Goal: Navigation & Orientation: Find specific page/section

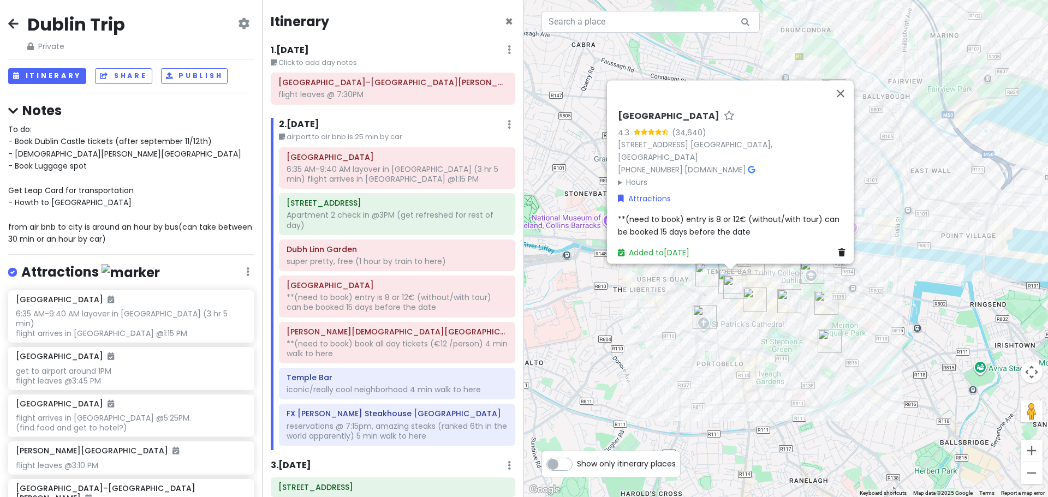
scroll to position [55, 0]
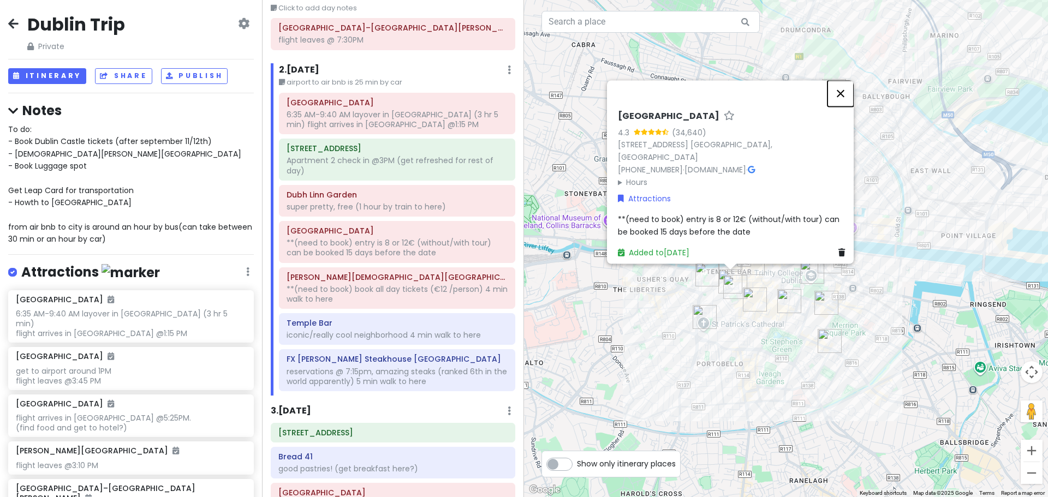
click at [843, 100] on button "Close" at bounding box center [840, 93] width 26 height 26
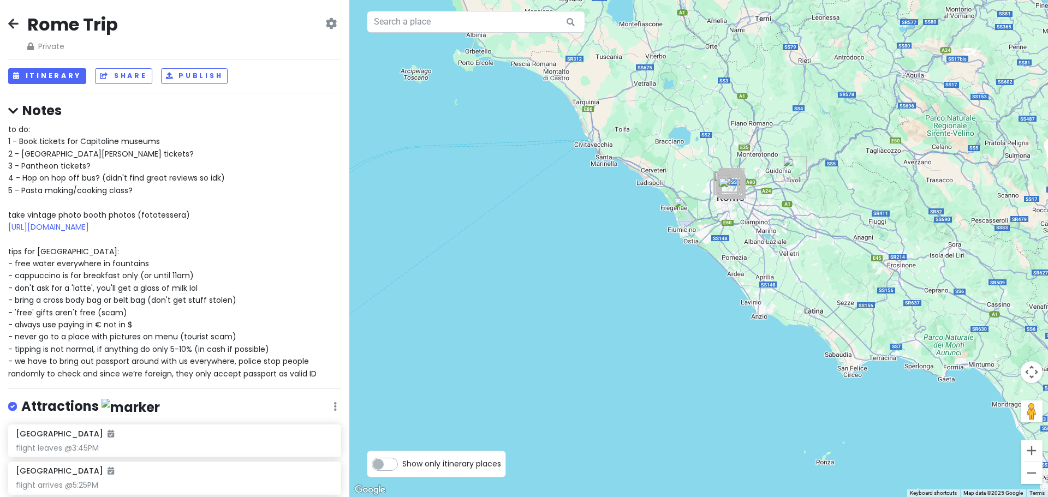
drag, startPoint x: 911, startPoint y: 230, endPoint x: 442, endPoint y: 347, distance: 483.1
click at [442, 347] on div at bounding box center [698, 248] width 698 height 497
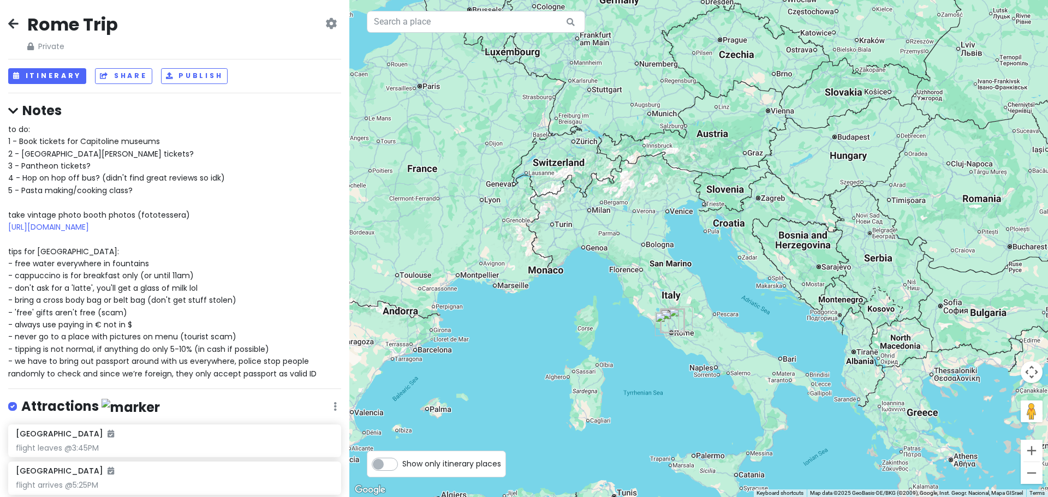
drag, startPoint x: 739, startPoint y: 182, endPoint x: 744, endPoint y: 227, distance: 45.0
click at [744, 227] on div at bounding box center [698, 248] width 698 height 497
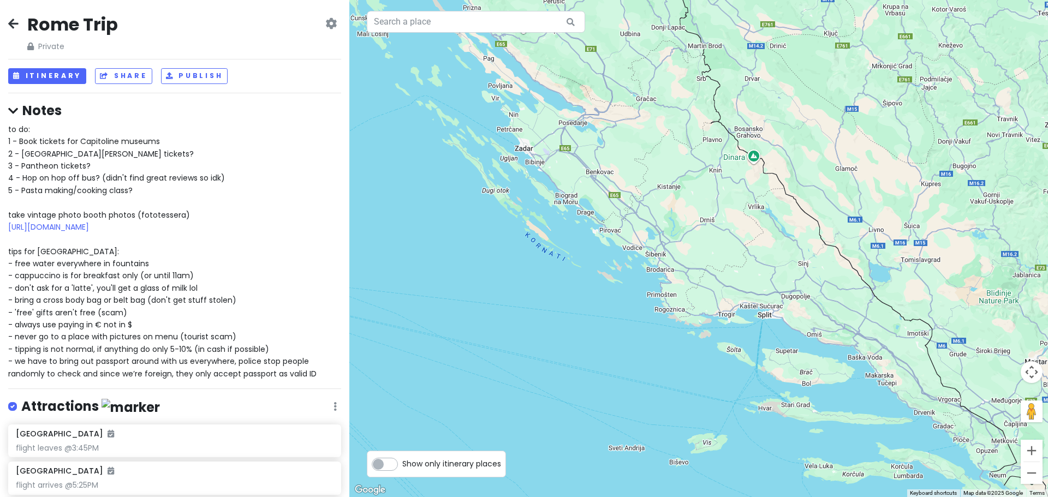
drag, startPoint x: 854, startPoint y: 332, endPoint x: 691, endPoint y: 234, distance: 190.7
click at [691, 234] on div at bounding box center [698, 248] width 698 height 497
drag, startPoint x: 673, startPoint y: 212, endPoint x: 641, endPoint y: 171, distance: 52.5
click at [644, 177] on div at bounding box center [698, 248] width 698 height 497
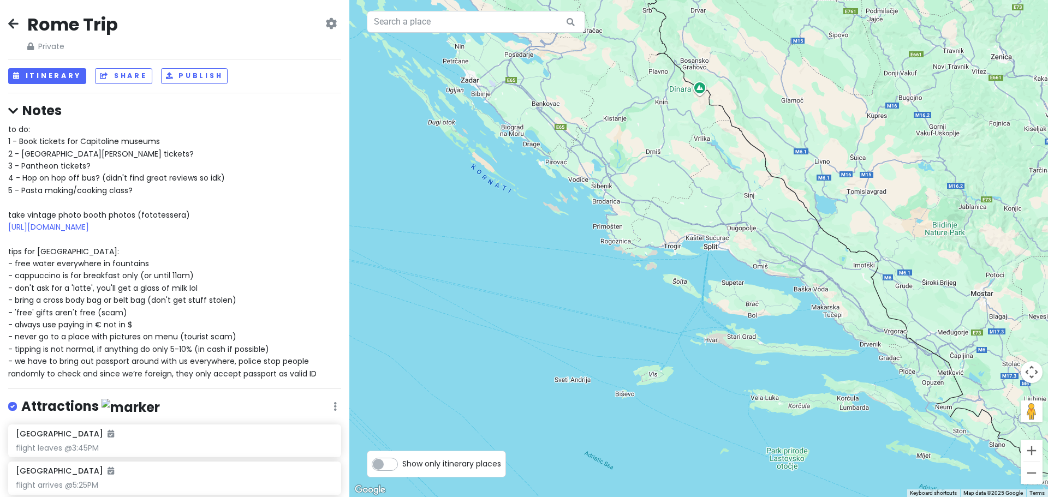
click at [641, 171] on div at bounding box center [698, 248] width 698 height 497
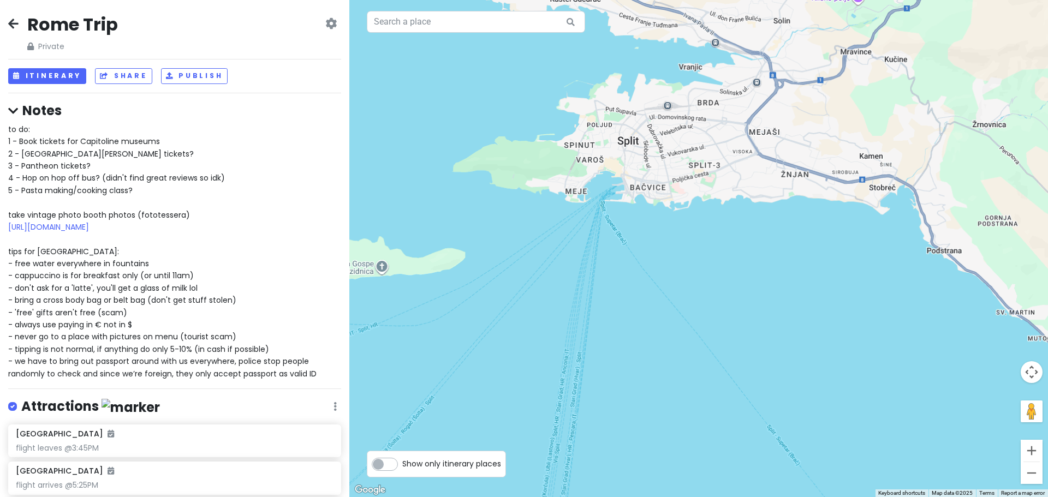
drag, startPoint x: 668, startPoint y: 151, endPoint x: 671, endPoint y: 285, distance: 133.7
click at [671, 285] on div at bounding box center [698, 248] width 698 height 497
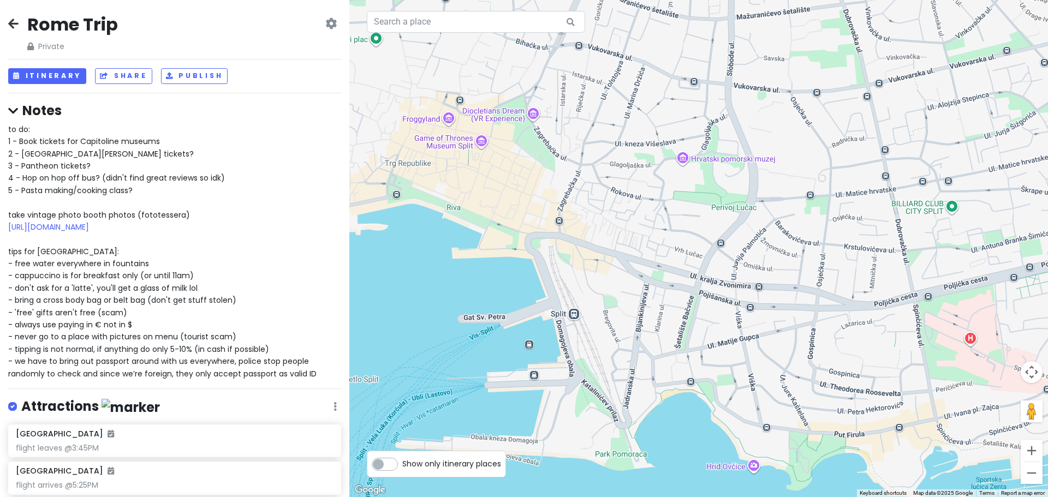
drag, startPoint x: 642, startPoint y: 209, endPoint x: 702, endPoint y: 252, distance: 73.5
click at [702, 252] on div at bounding box center [698, 248] width 698 height 497
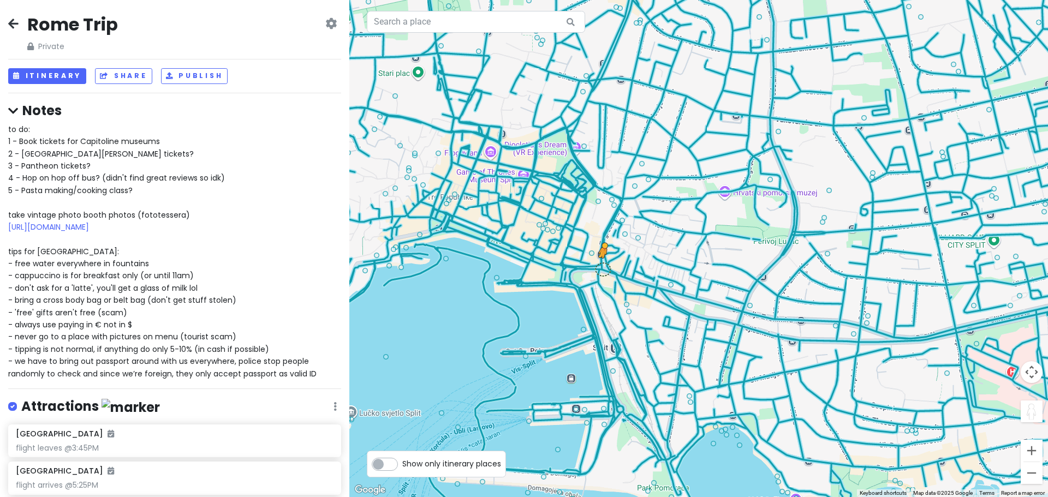
drag, startPoint x: 1037, startPoint y: 419, endPoint x: 602, endPoint y: 267, distance: 460.4
click at [602, 267] on div "To activate drag with keyboard, press Alt + Enter. Once in keyboard drag state,…" at bounding box center [698, 248] width 698 height 497
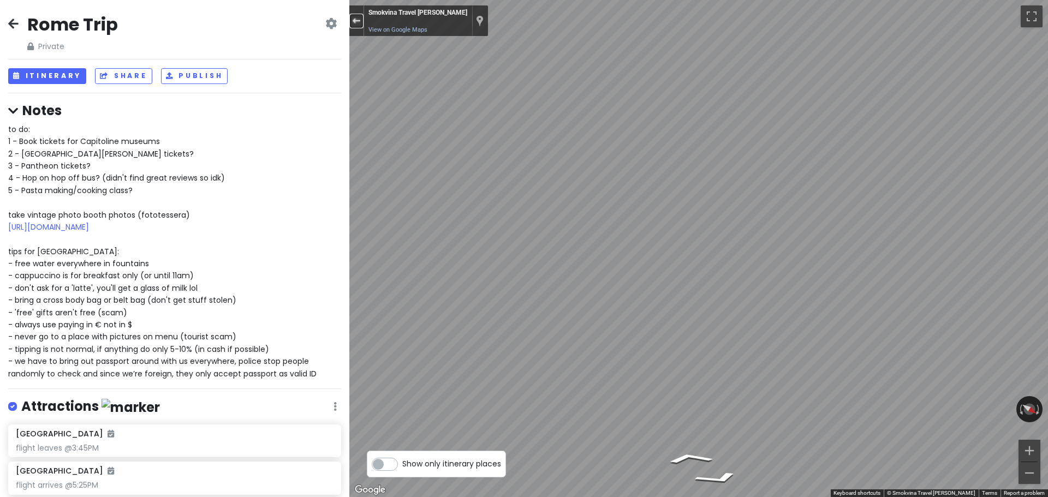
click at [355, 20] on div "Exit the Street View" at bounding box center [356, 20] width 8 height 7
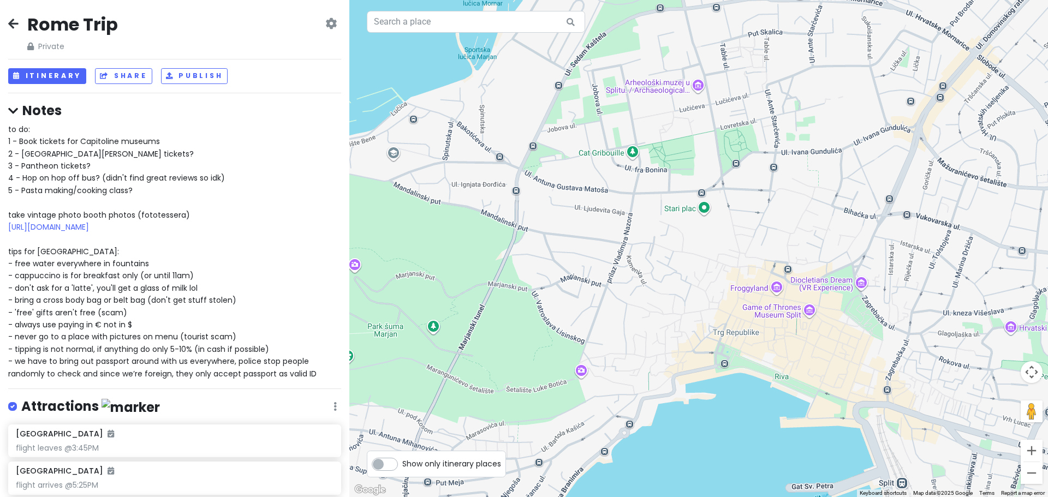
drag, startPoint x: 539, startPoint y: 178, endPoint x: 826, endPoint y: 320, distance: 319.9
click at [826, 320] on div "Loading..." at bounding box center [698, 248] width 698 height 497
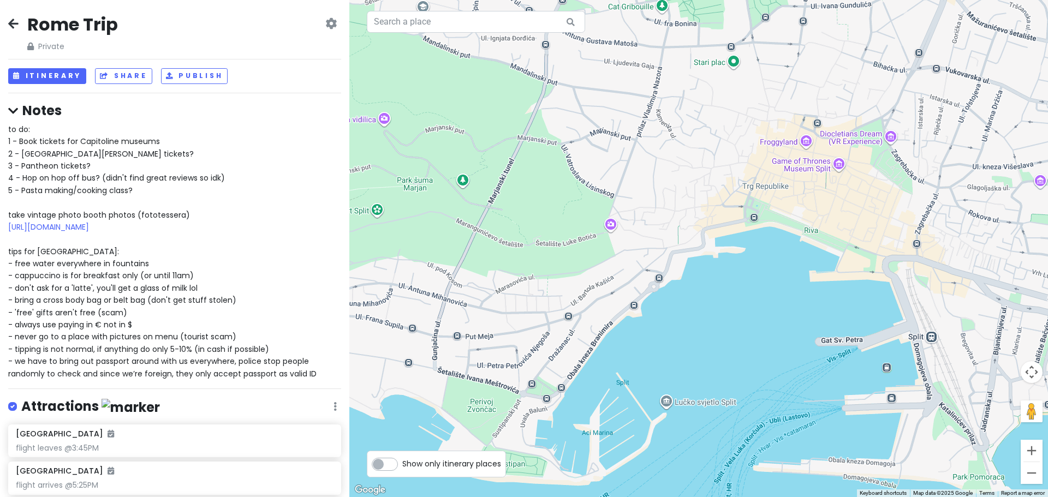
drag, startPoint x: 826, startPoint y: 320, endPoint x: 852, endPoint y: 163, distance: 158.8
click at [852, 163] on div "Loading..." at bounding box center [698, 248] width 698 height 497
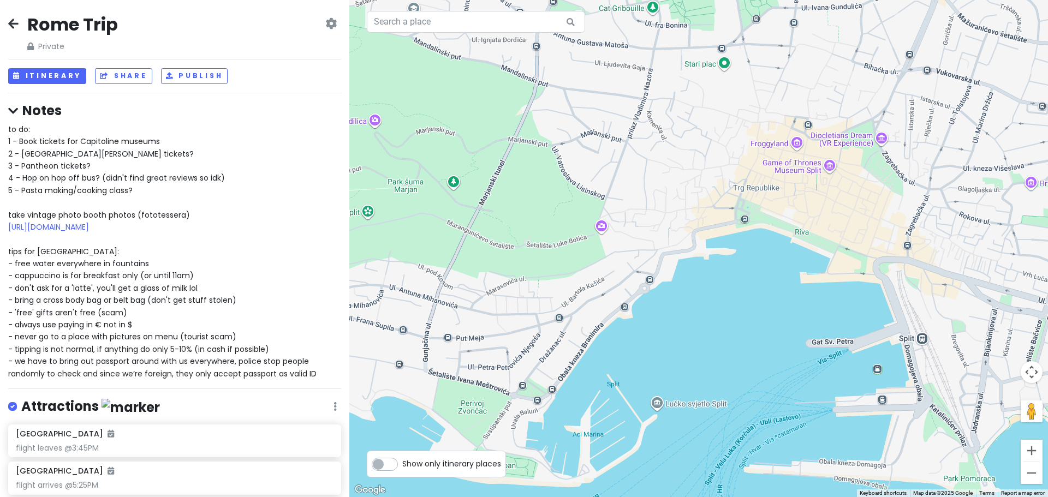
drag, startPoint x: 1024, startPoint y: 413, endPoint x: 880, endPoint y: 304, distance: 179.6
click at [879, 304] on div "Loading... Keyboard shortcuts Map Data Map data ©2025 Google Map data ©2025 Goo…" at bounding box center [698, 248] width 698 height 497
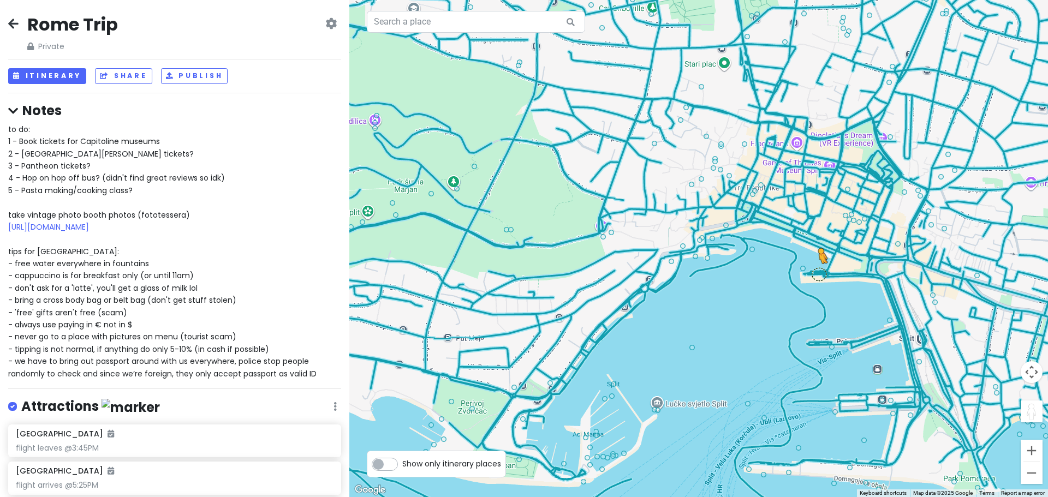
drag, startPoint x: 1024, startPoint y: 413, endPoint x: 815, endPoint y: 271, distance: 252.6
click at [815, 271] on div "To activate drag with keyboard, press Alt + Enter. Once in keyboard drag state,…" at bounding box center [698, 248] width 698 height 497
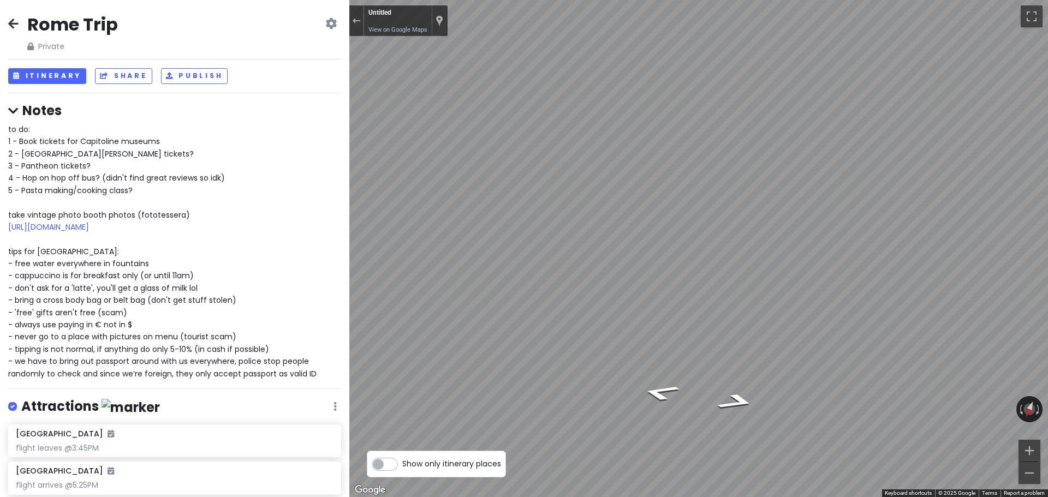
click at [1047, 261] on html "Rome Trip Private Change Dates Make a Copy Delete Trip Give Feedback 💡 Support …" at bounding box center [524, 248] width 1048 height 497
click at [352, 17] on div "Exit the Street View" at bounding box center [356, 20] width 8 height 7
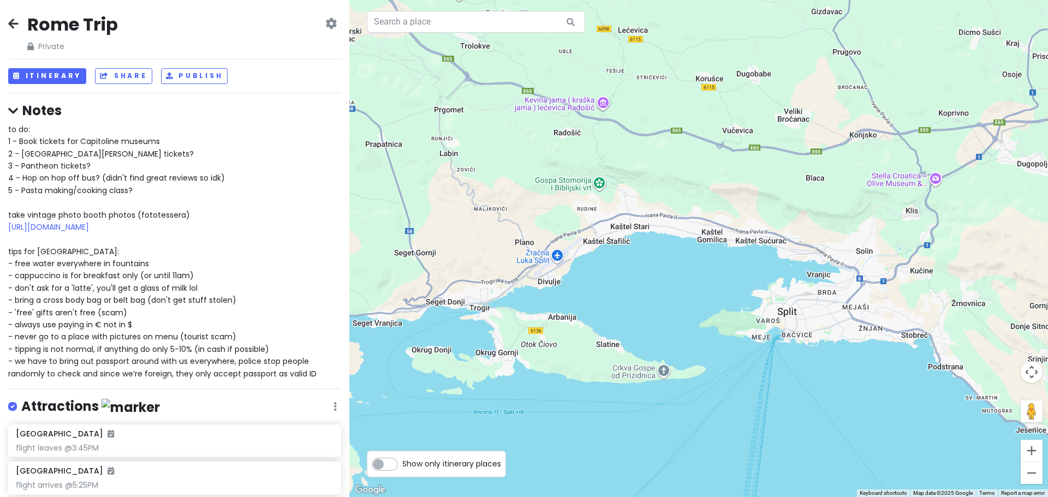
drag, startPoint x: 635, startPoint y: 168, endPoint x: 773, endPoint y: 280, distance: 178.8
click at [773, 280] on div "Loading..." at bounding box center [698, 248] width 698 height 497
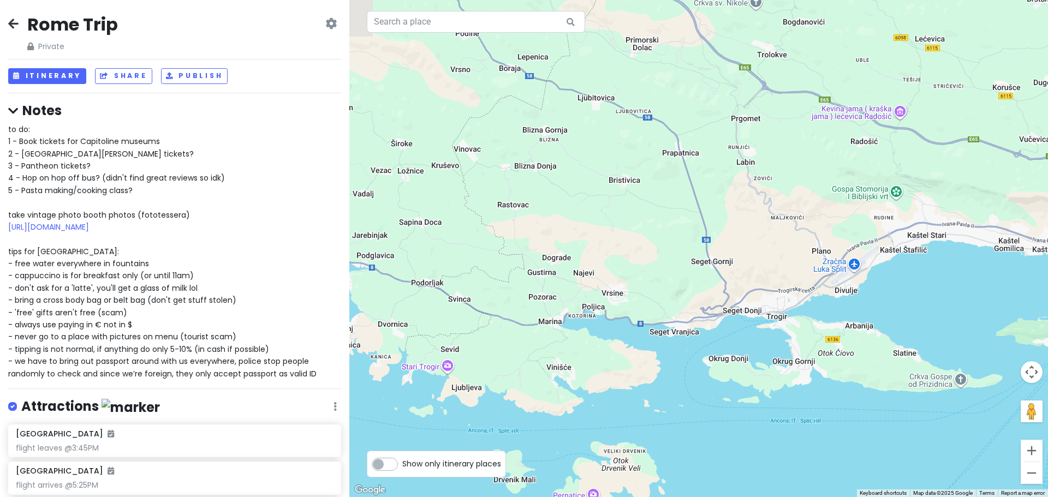
drag, startPoint x: 623, startPoint y: 202, endPoint x: 922, endPoint y: 211, distance: 299.7
click at [922, 211] on div "Loading..." at bounding box center [698, 248] width 698 height 497
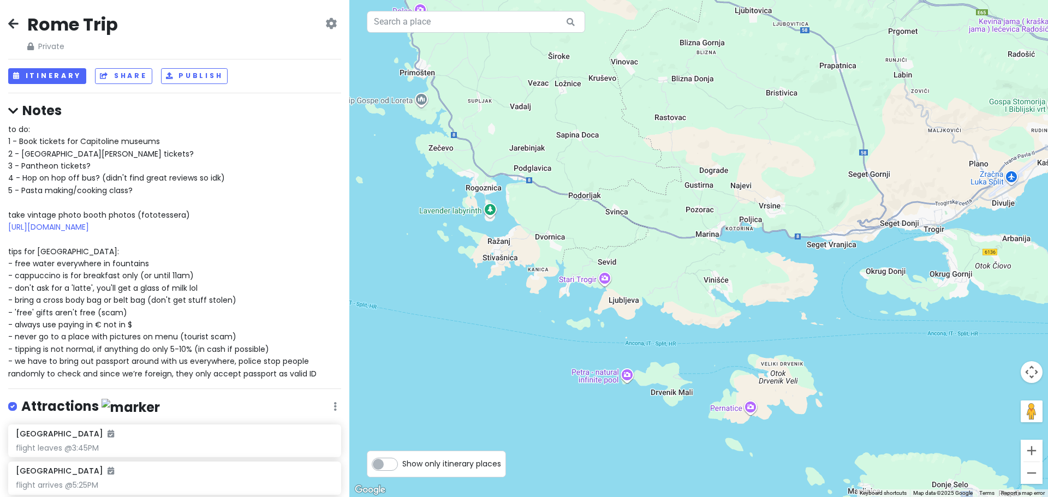
drag, startPoint x: 709, startPoint y: 338, endPoint x: 885, endPoint y: 243, distance: 199.5
click at [885, 243] on div "Loading..." at bounding box center [698, 248] width 698 height 497
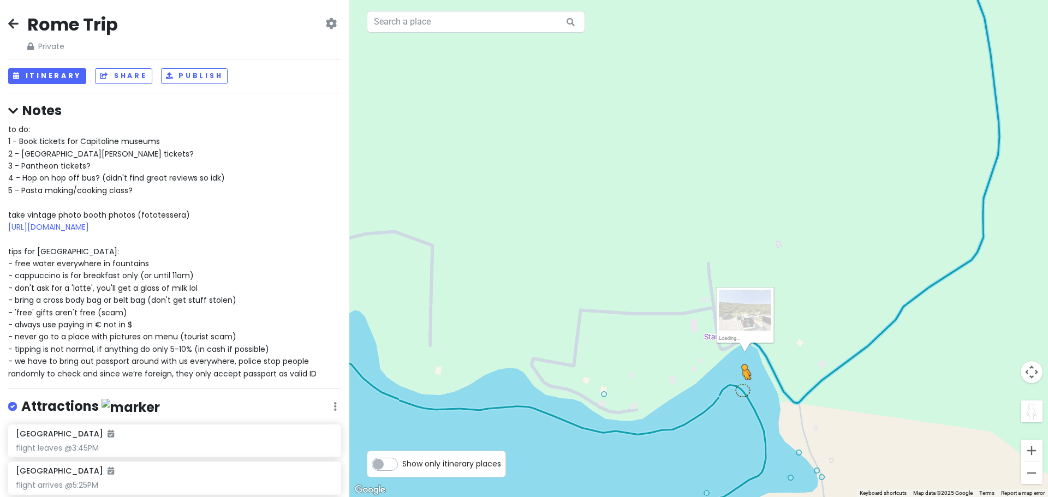
drag, startPoint x: 1030, startPoint y: 412, endPoint x: 740, endPoint y: 390, distance: 290.6
click at [740, 390] on div "To activate drag with keyboard, press Alt + Enter. Once in keyboard drag state,…" at bounding box center [698, 248] width 698 height 497
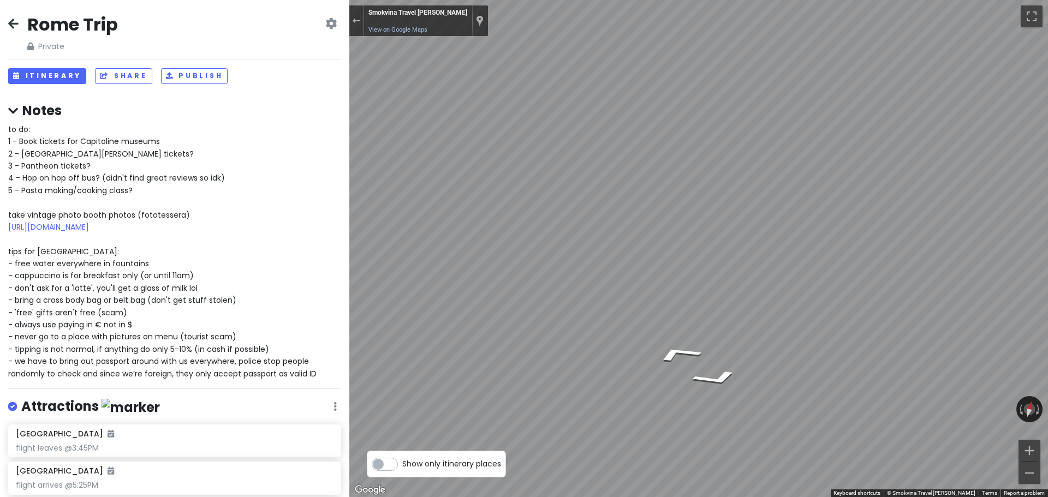
click at [1047, 217] on html "Rome Trip Private Change Dates Make a Copy Delete Trip Give Feedback 💡 Support …" at bounding box center [524, 248] width 1048 height 497
click at [1047, 301] on html "Rome Trip Private Change Dates Make a Copy Delete Trip Give Feedback 💡 Support …" at bounding box center [524, 248] width 1048 height 497
click at [353, 20] on div "Exit the Street View" at bounding box center [356, 20] width 8 height 7
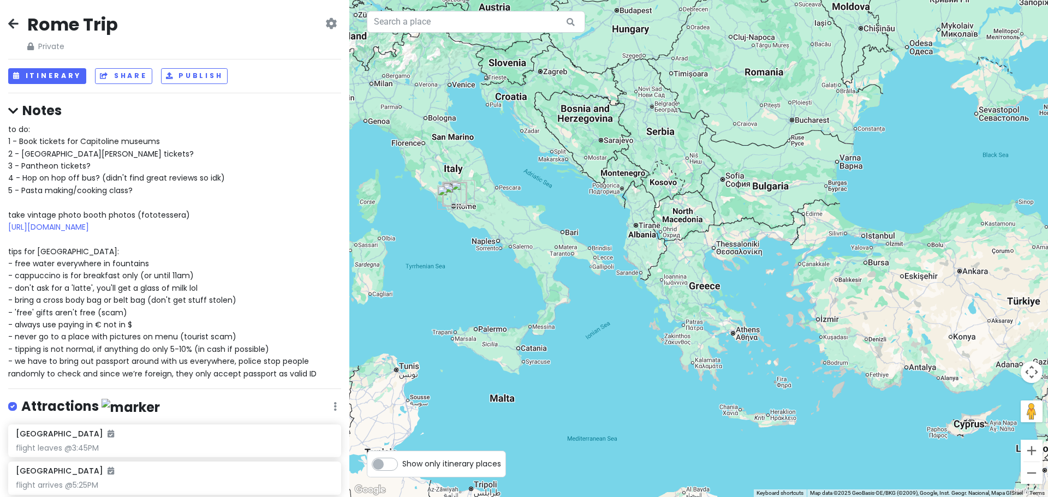
drag, startPoint x: 707, startPoint y: 334, endPoint x: 630, endPoint y: 202, distance: 153.3
click at [630, 202] on div "Loading..." at bounding box center [698, 248] width 698 height 497
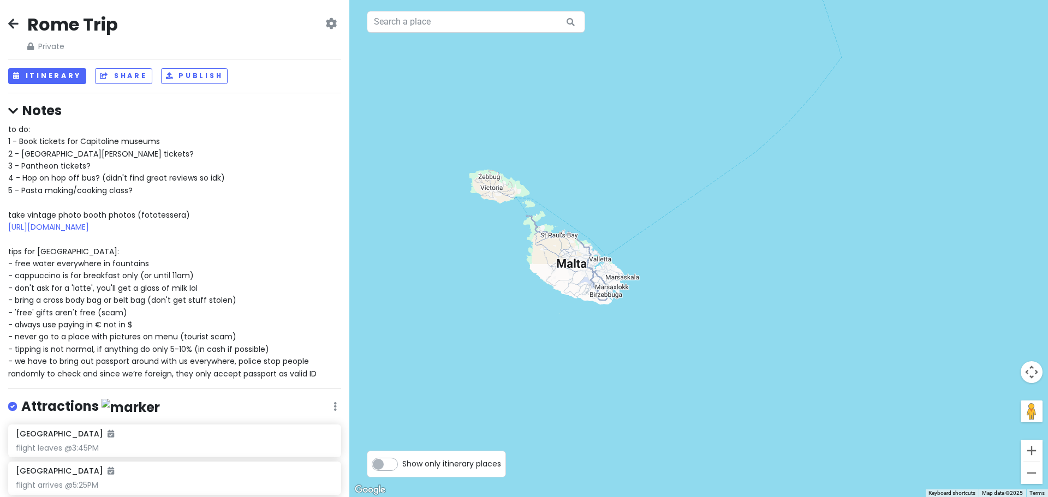
drag, startPoint x: 552, startPoint y: 251, endPoint x: 664, endPoint y: 356, distance: 153.3
click at [664, 356] on div "Loading..." at bounding box center [698, 248] width 698 height 497
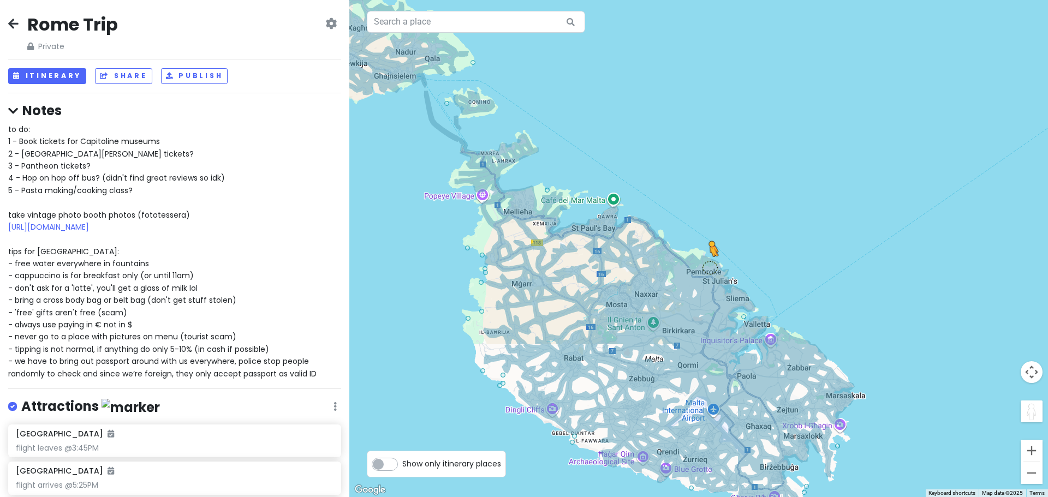
drag, startPoint x: 1029, startPoint y: 413, endPoint x: 710, endPoint y: 266, distance: 350.9
click at [710, 266] on div "To activate drag with keyboard, press Alt + Enter. Once in keyboard drag state,…" at bounding box center [698, 248] width 698 height 497
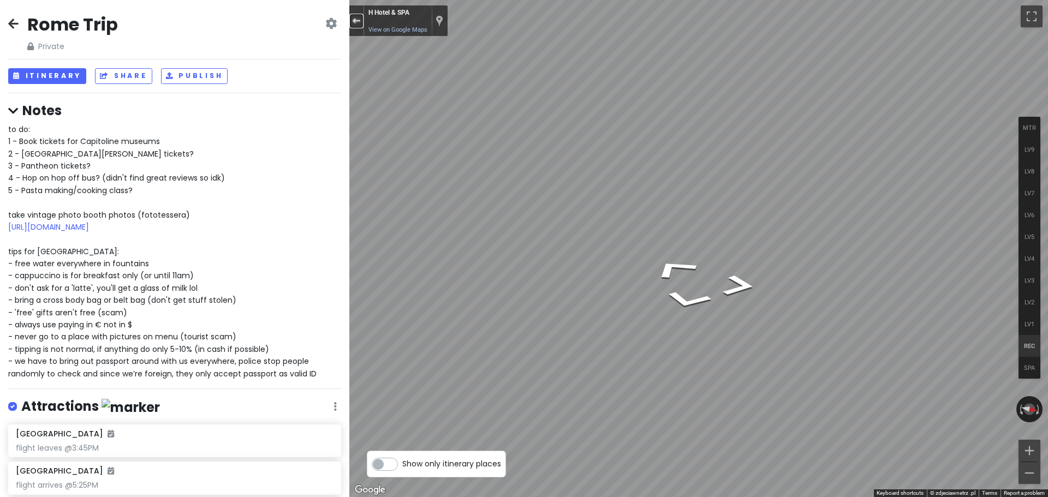
click at [354, 21] on div "Exit the Street View" at bounding box center [356, 20] width 8 height 7
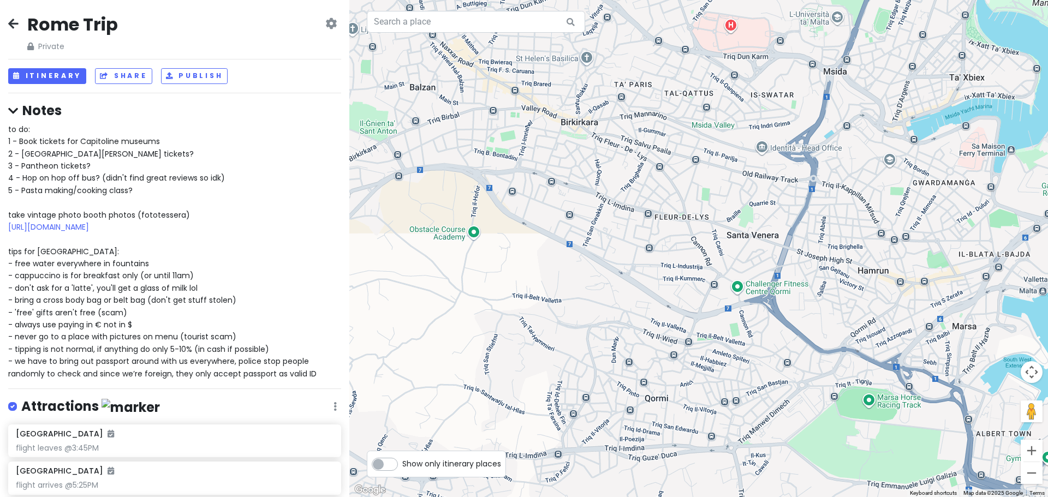
drag, startPoint x: 801, startPoint y: 256, endPoint x: 755, endPoint y: 351, distance: 105.2
click at [755, 351] on div "Loading..." at bounding box center [698, 248] width 698 height 497
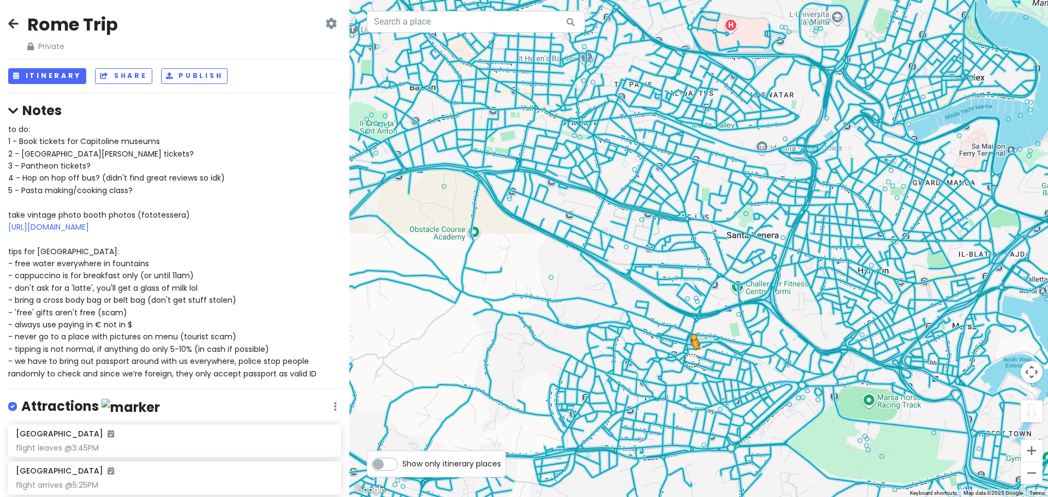
drag, startPoint x: 1033, startPoint y: 413, endPoint x: 684, endPoint y: 360, distance: 352.7
click at [684, 360] on div "To activate drag with keyboard, press Alt + Enter. Once in keyboard drag state,…" at bounding box center [698, 248] width 698 height 497
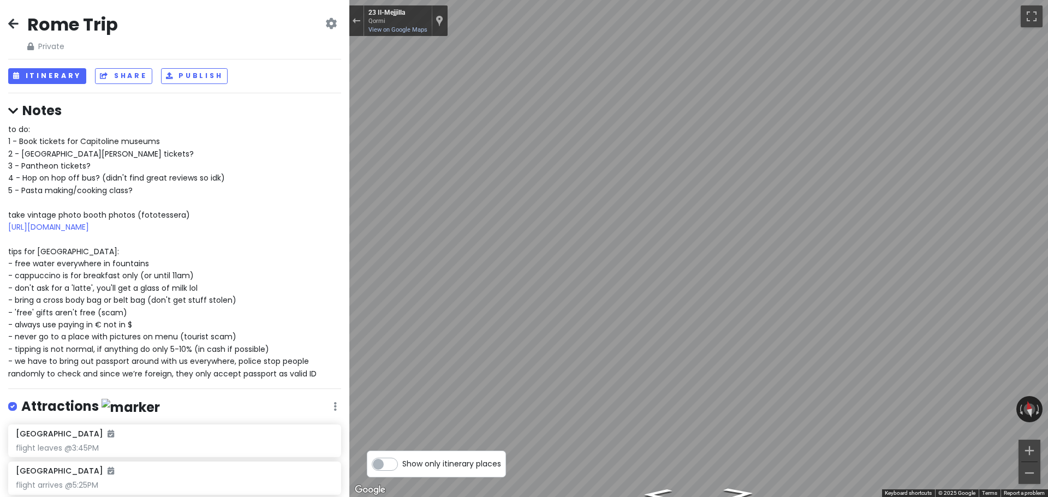
click at [11, 23] on icon at bounding box center [13, 23] width 10 height 9
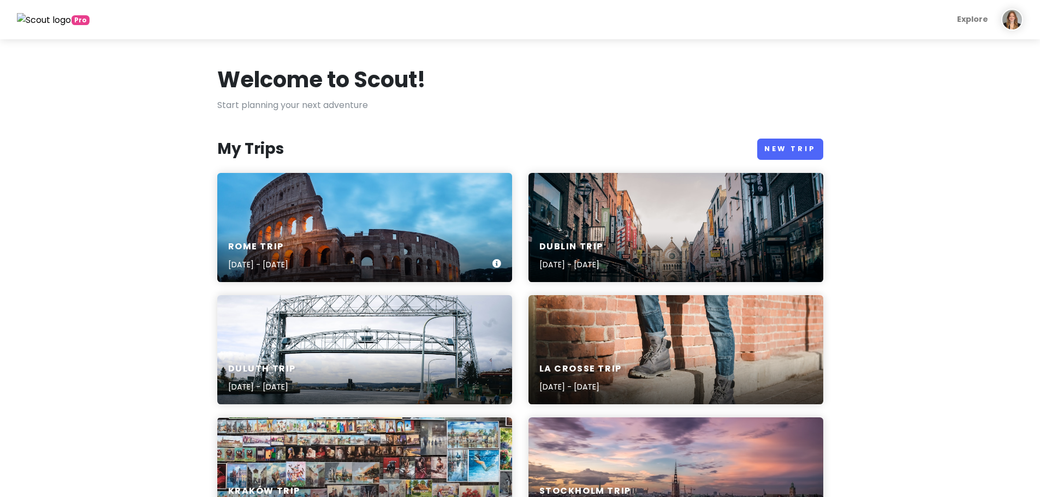
click at [429, 217] on div "Rome Trip Sep 29, 2025 - Oct 3, 2025" at bounding box center [364, 227] width 295 height 109
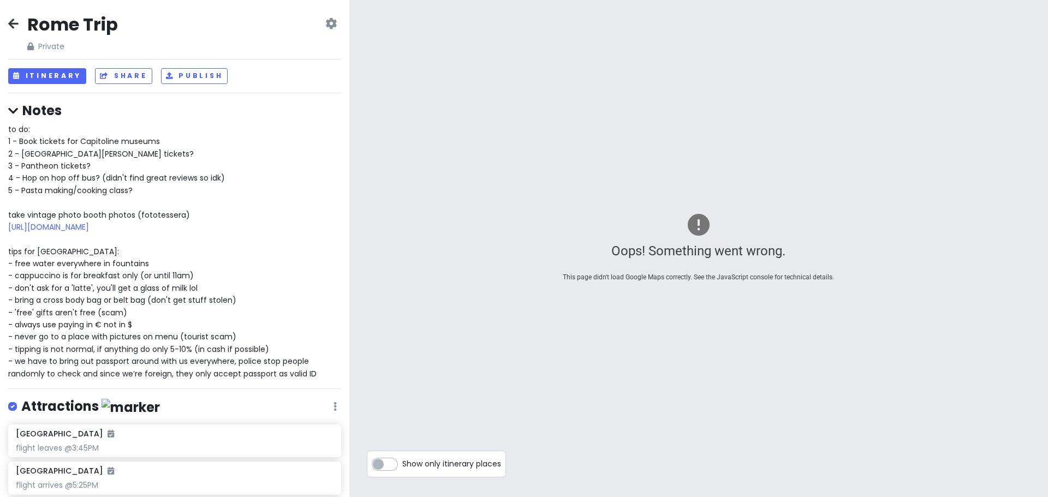
click at [441, 354] on div "Oops! Something went wrong. This page didn't load Google Maps correctly. See th…" at bounding box center [698, 248] width 698 height 497
